Goal: Communication & Community: Answer question/provide support

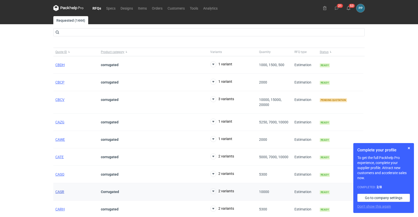
click at [62, 192] on span "CASR" at bounding box center [59, 192] width 9 height 4
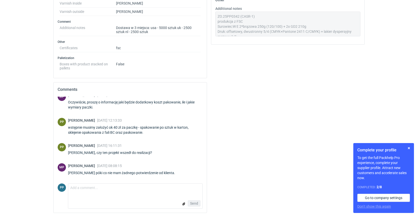
scroll to position [278, 0]
click at [74, 189] on textarea "Comment message" at bounding box center [135, 189] width 134 height 11
type textarea "Panie Michale, dziękuję za informację"
click at [192, 203] on span "Send" at bounding box center [194, 204] width 8 height 4
